Goal: Find contact information: Find contact information

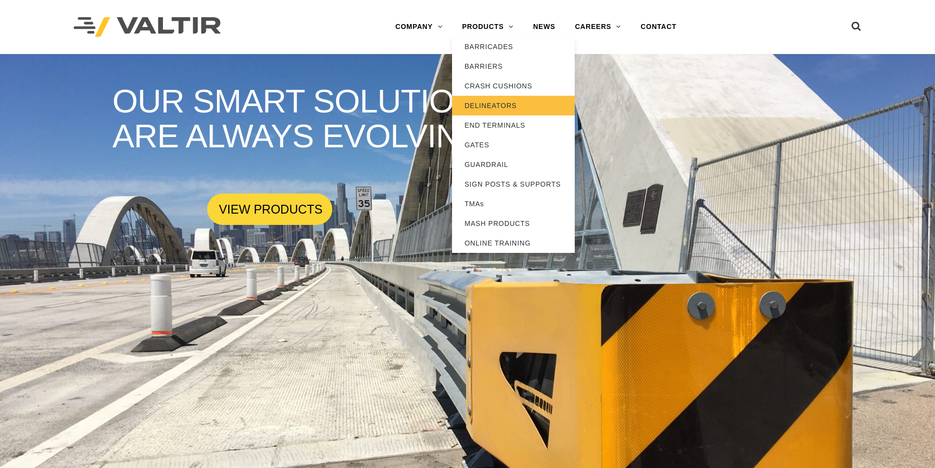
click at [495, 103] on link "DELINEATORS" at bounding box center [513, 106] width 123 height 20
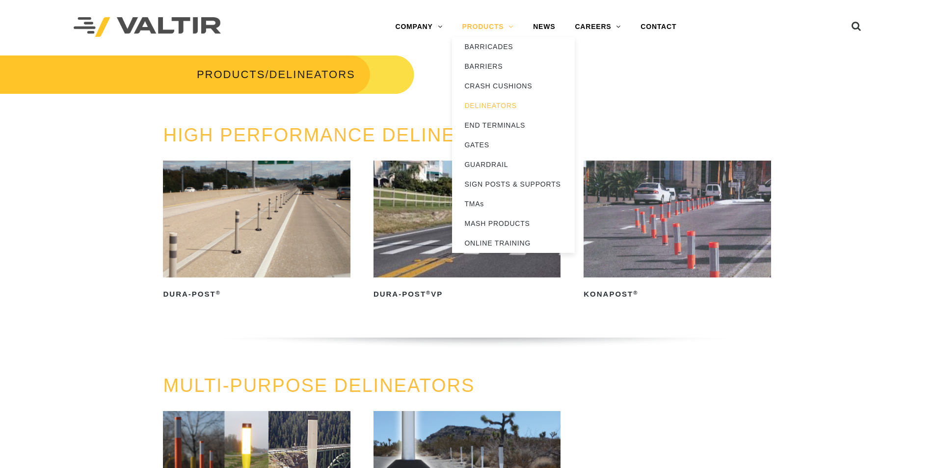
click at [497, 26] on link "PRODUCTS" at bounding box center [487, 27] width 71 height 20
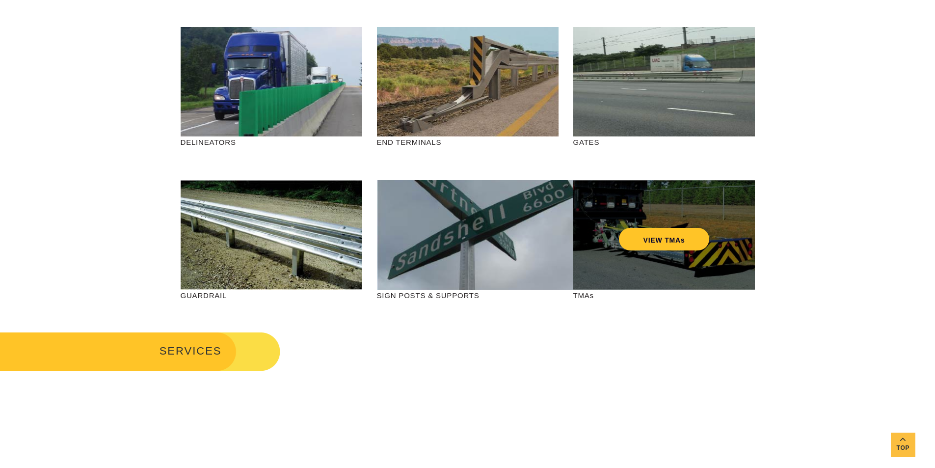
scroll to position [49, 0]
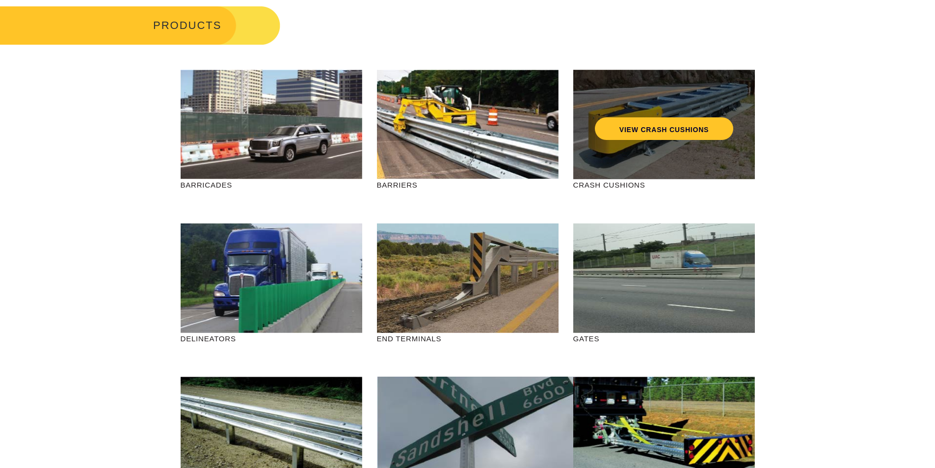
click at [612, 159] on div "VIEW CRASH CUSHIONS" at bounding box center [664, 124] width 182 height 109
click at [632, 132] on link "VIEW CRASH CUSHIONS" at bounding box center [663, 128] width 138 height 23
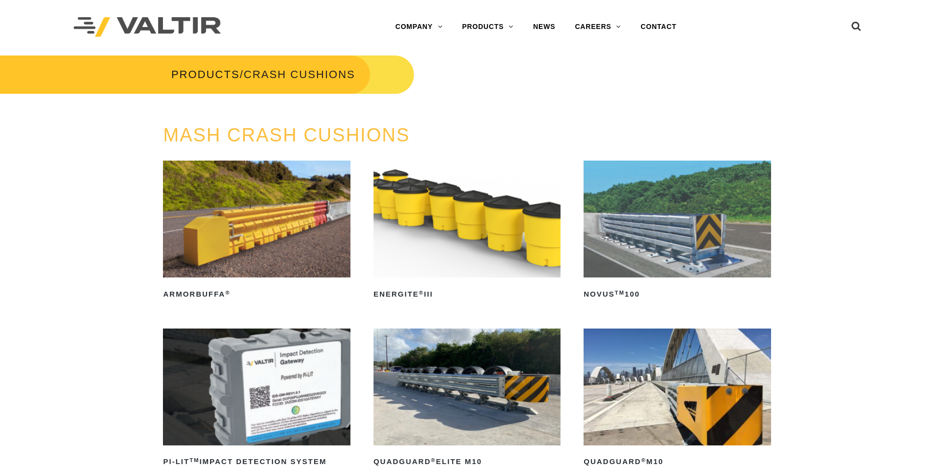
click at [664, 215] on img at bounding box center [677, 218] width 187 height 117
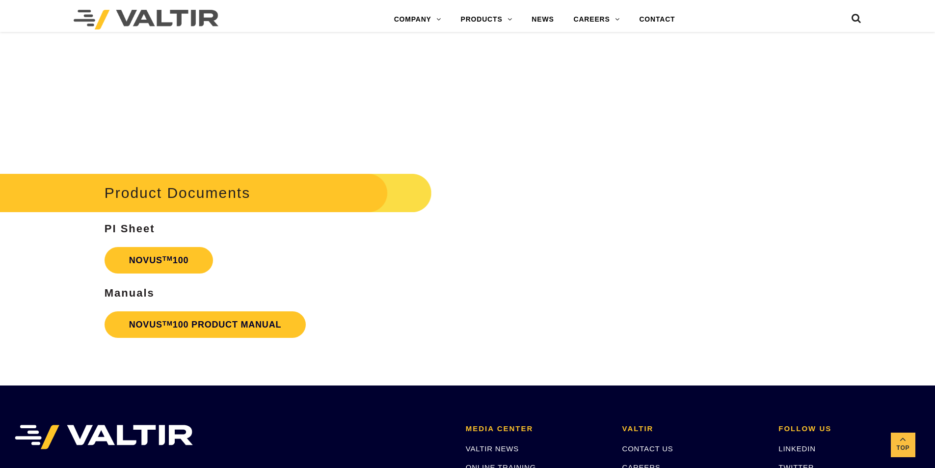
scroll to position [2356, 0]
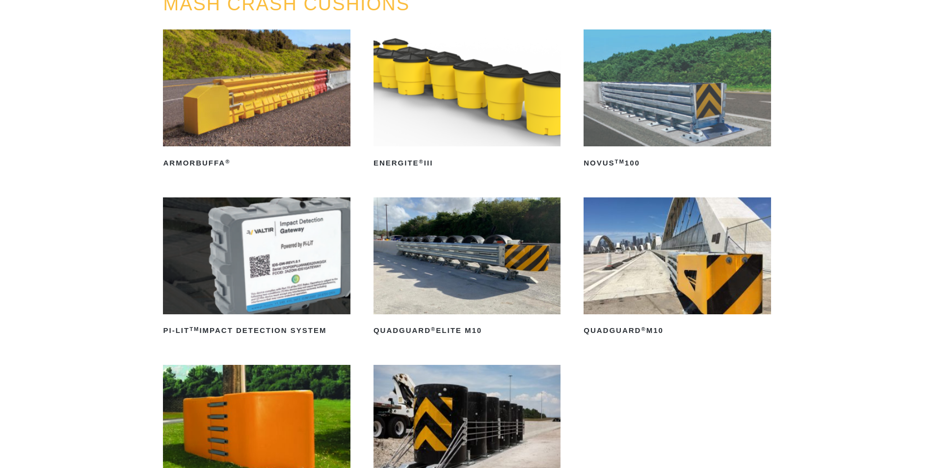
scroll to position [147, 0]
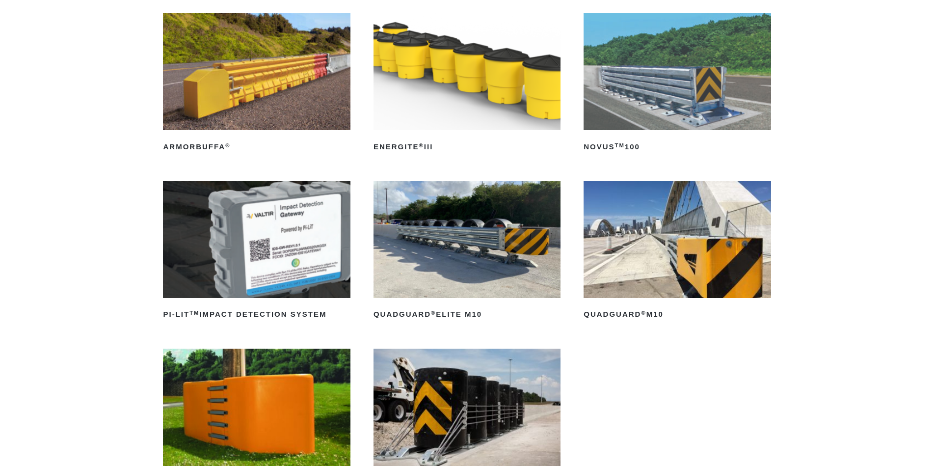
click at [398, 239] on img at bounding box center [466, 239] width 187 height 117
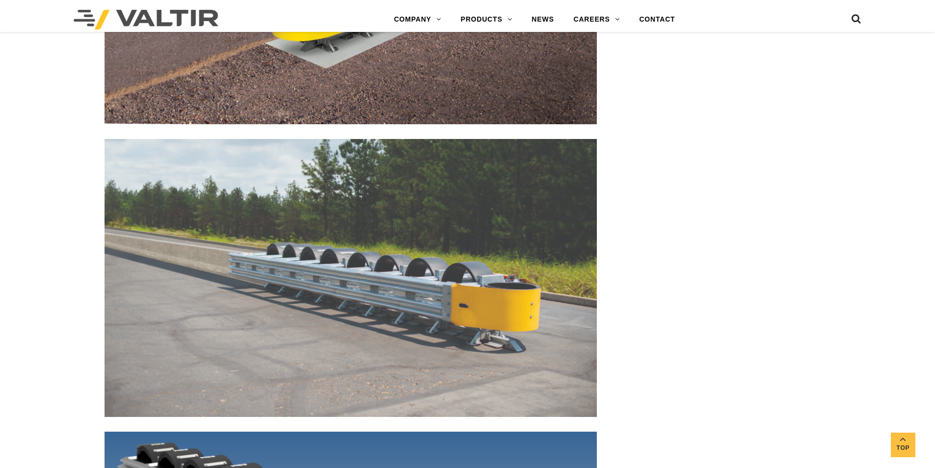
scroll to position [4073, 0]
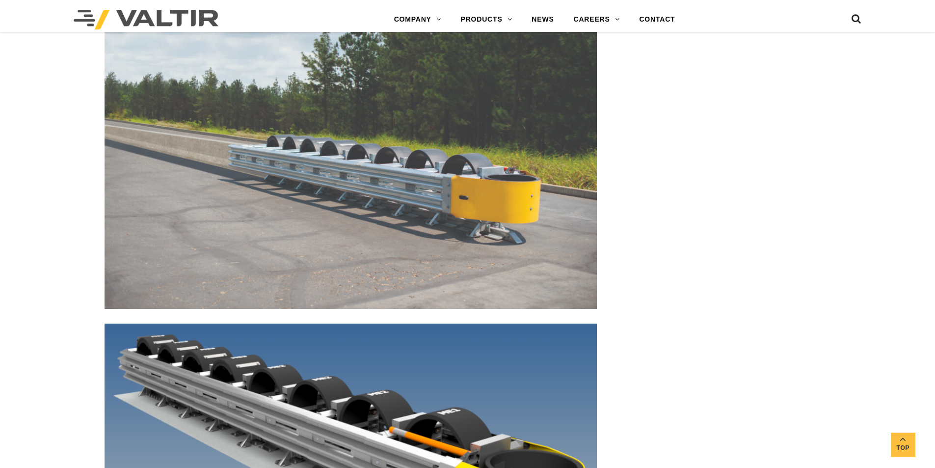
click at [660, 19] on link "CONTACT" at bounding box center [656, 20] width 55 height 20
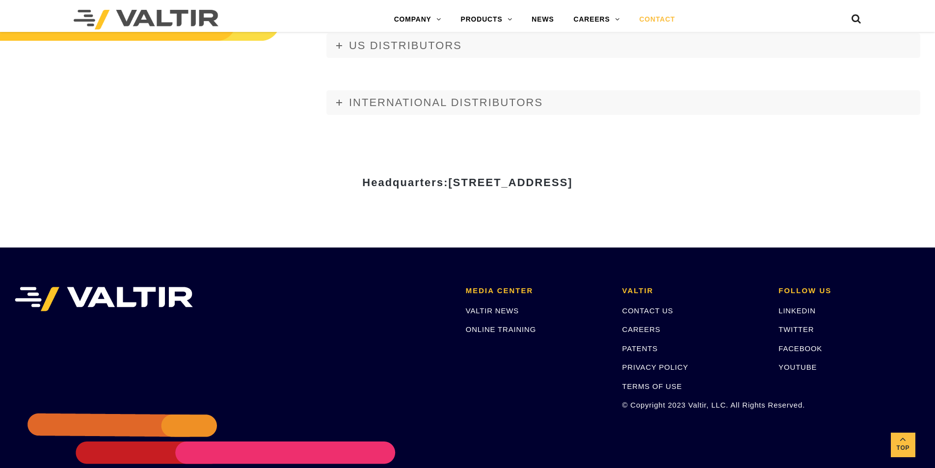
scroll to position [1347, 0]
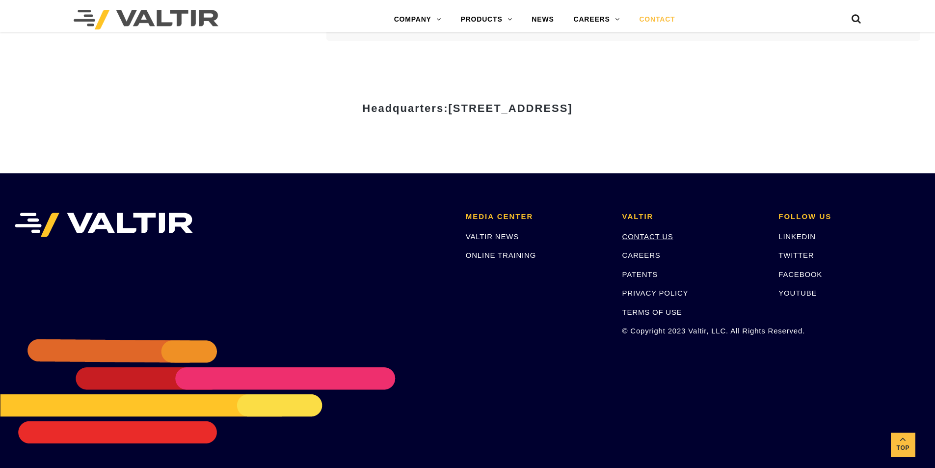
click at [664, 238] on link "CONTACT US" at bounding box center [647, 236] width 51 height 8
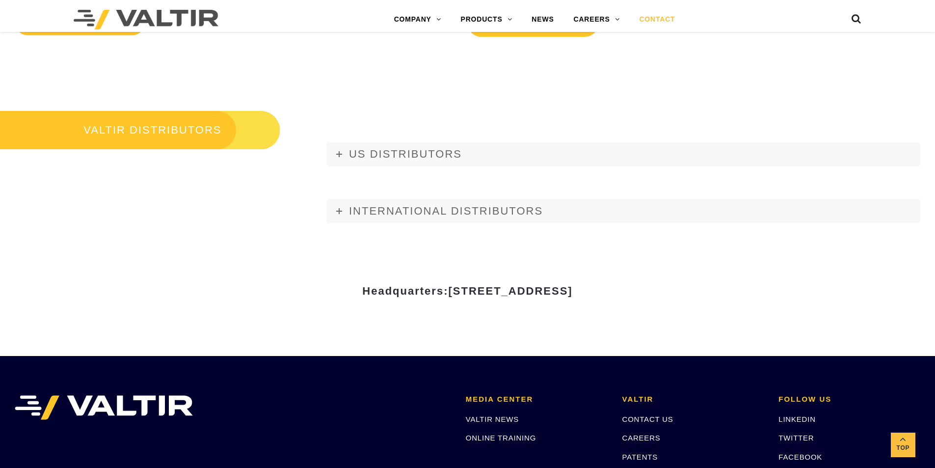
scroll to position [1129, 0]
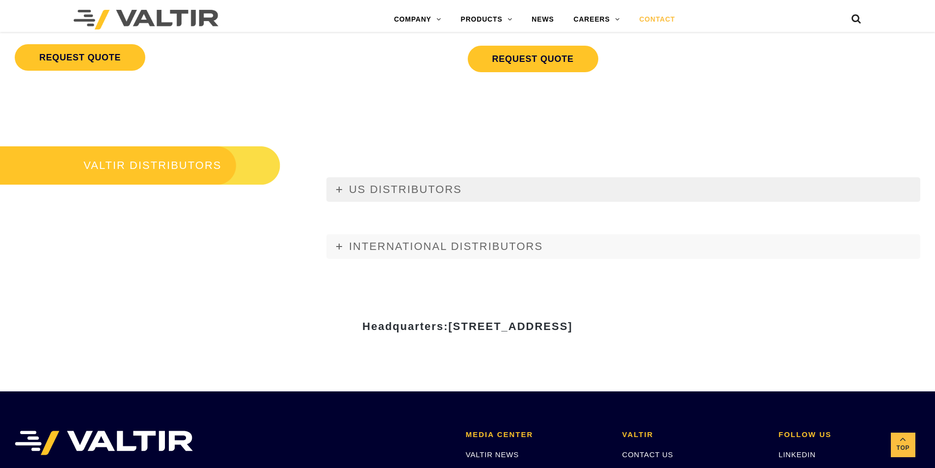
click at [345, 189] on link "US DISTRIBUTORS" at bounding box center [623, 189] width 594 height 25
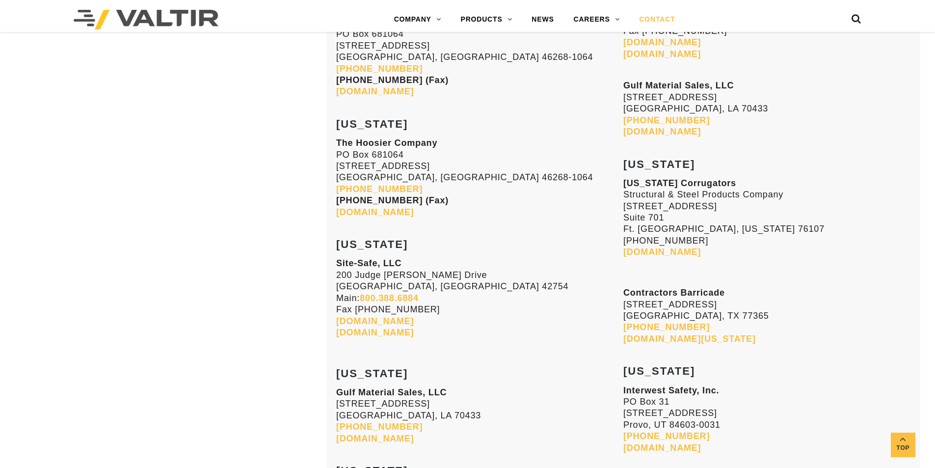
scroll to position [3141, 0]
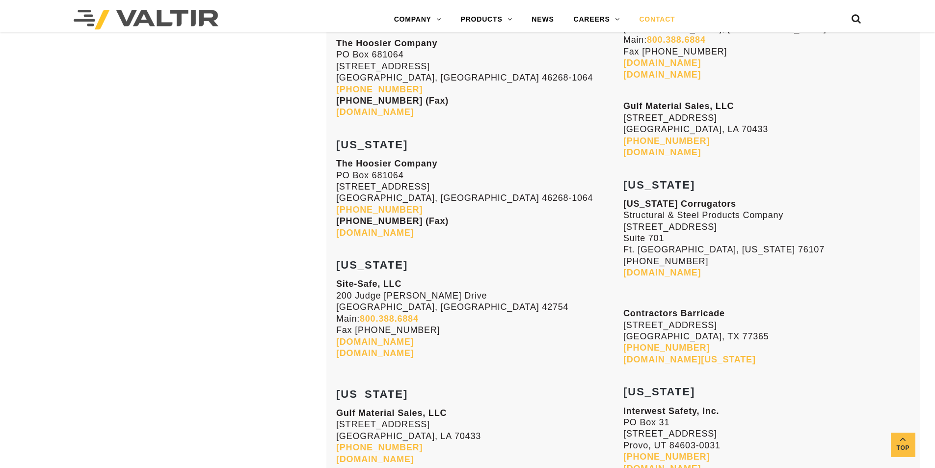
drag, startPoint x: 624, startPoint y: 219, endPoint x: 706, endPoint y: 230, distance: 82.7
click at [758, 232] on p "Texas Corrugators Structural & Steel Products Company 1320 South University Dri…" at bounding box center [766, 238] width 287 height 80
copy p "Structural & Steel Products Company 1320 South University Drive"
click at [690, 240] on p "Texas Corrugators Structural & Steel Products Company 1320 South University Dri…" at bounding box center [766, 238] width 287 height 80
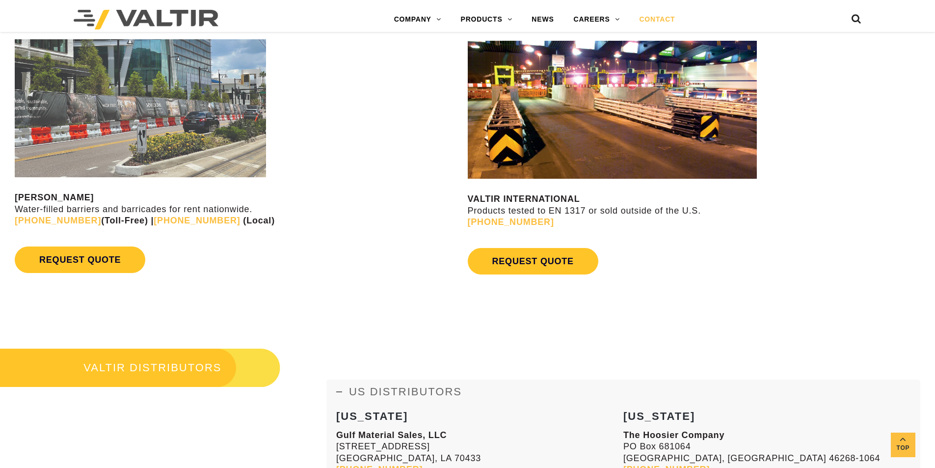
scroll to position [1080, 0]
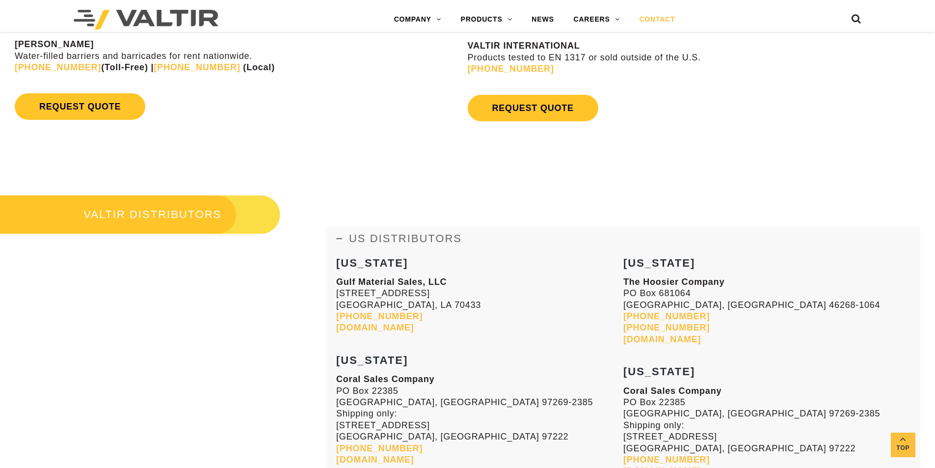
click at [653, 23] on link "CONTACT" at bounding box center [656, 20] width 55 height 20
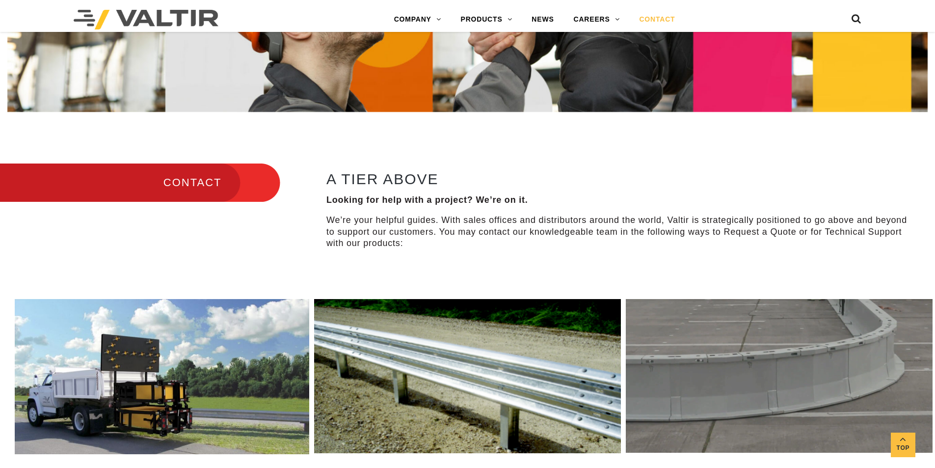
scroll to position [294, 0]
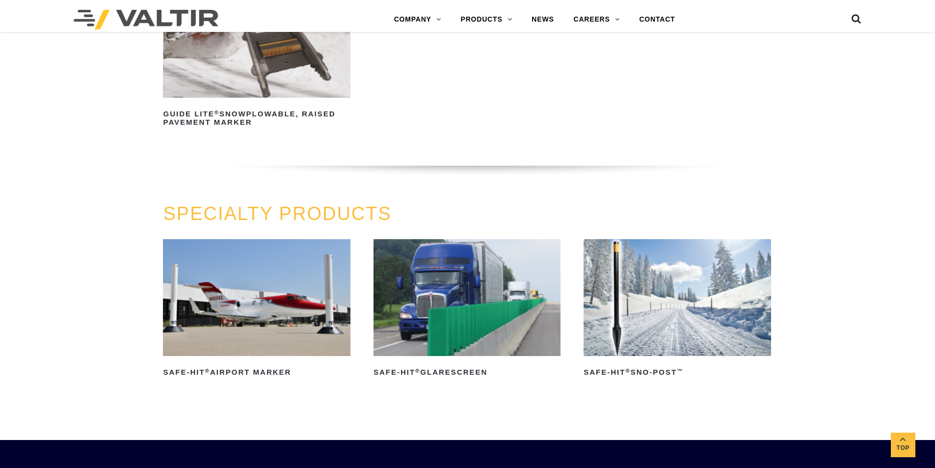
scroll to position [883, 0]
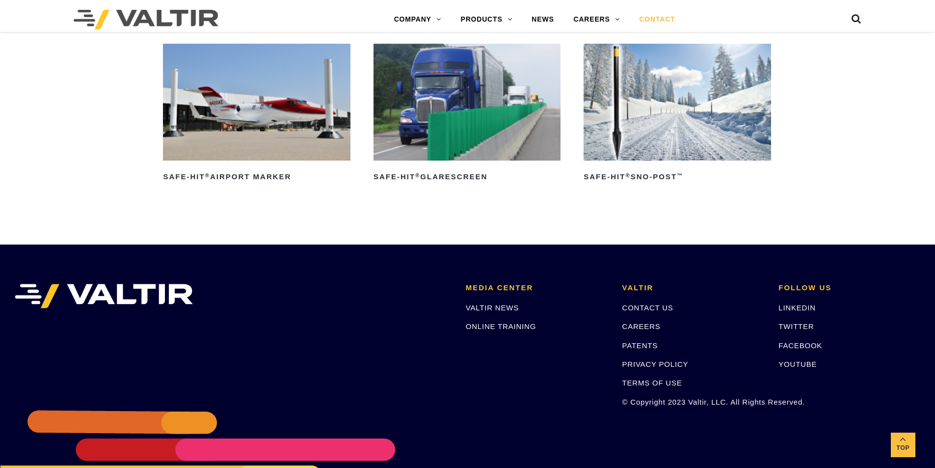
click at [655, 18] on link "CONTACT" at bounding box center [656, 20] width 55 height 20
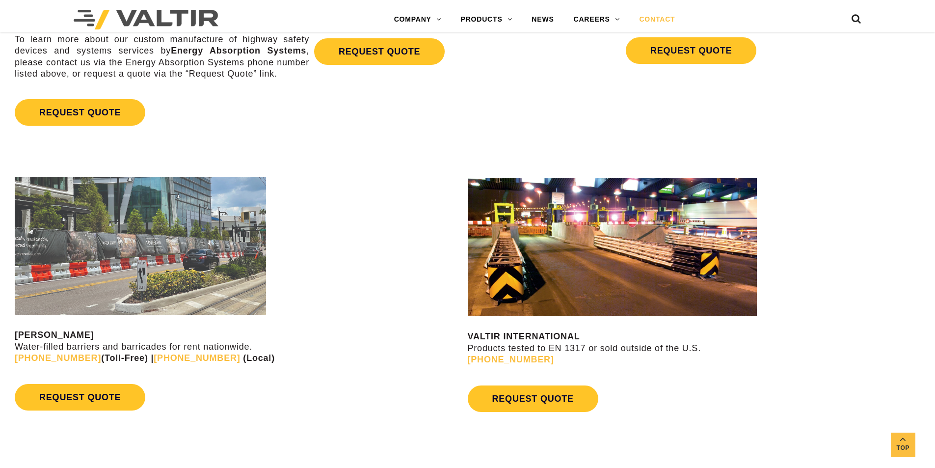
scroll to position [785, 0]
